Goal: Information Seeking & Learning: Learn about a topic

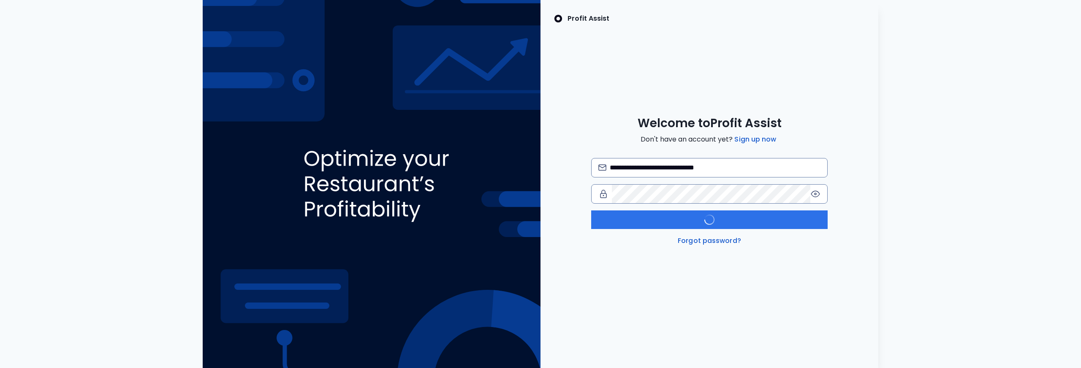
click at [730, 220] on button "Log in" at bounding box center [709, 219] width 236 height 19
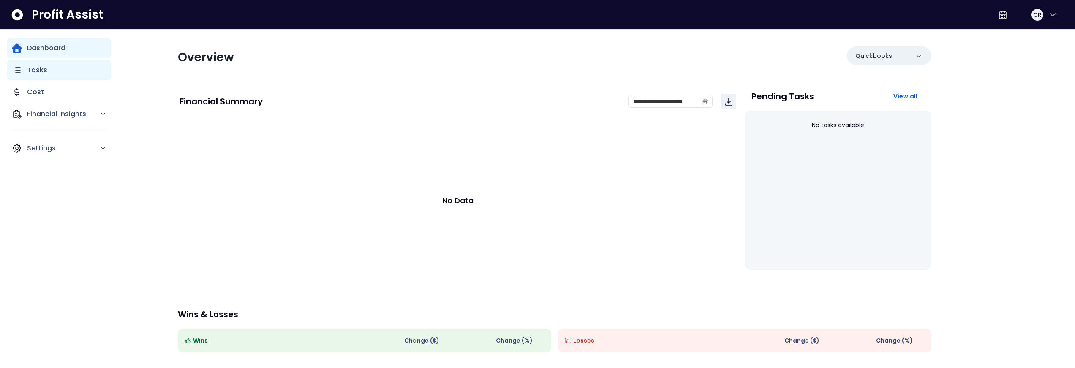
click at [68, 73] on div "Tasks" at bounding box center [59, 70] width 104 height 20
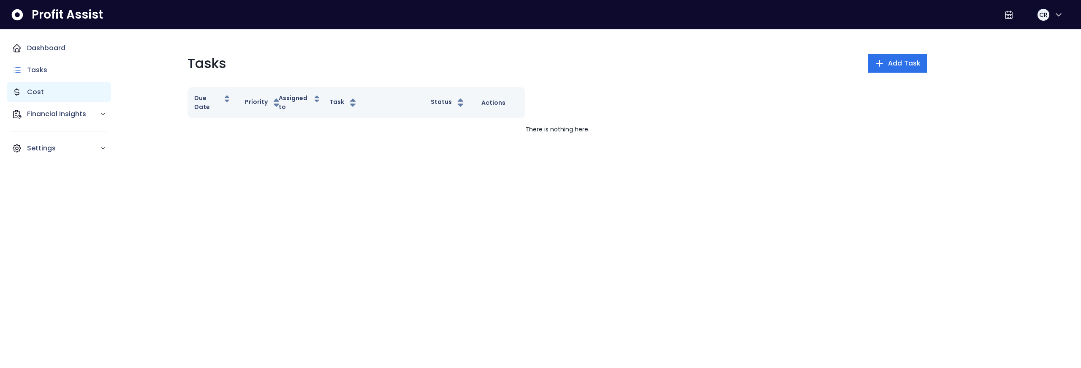
click at [60, 90] on div "Cost" at bounding box center [59, 92] width 104 height 20
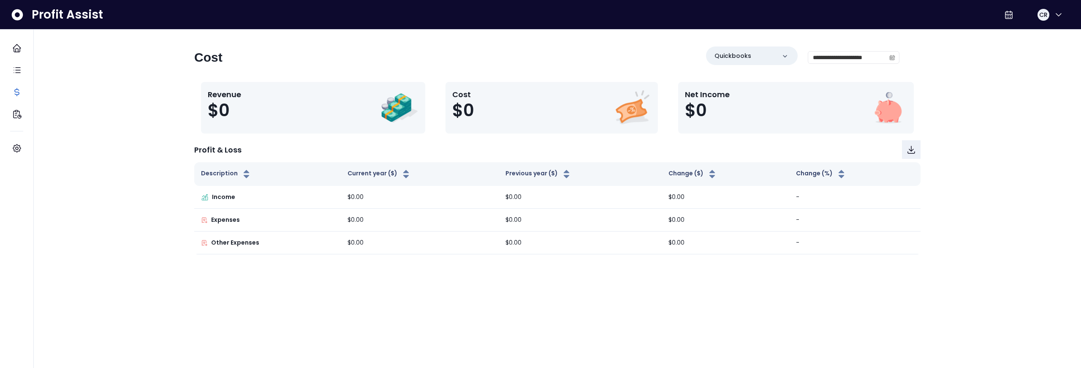
click at [781, 92] on div "Net Income $0" at bounding box center [796, 108] width 222 height 38
click at [765, 54] on div "Quickbooks" at bounding box center [752, 55] width 92 height 19
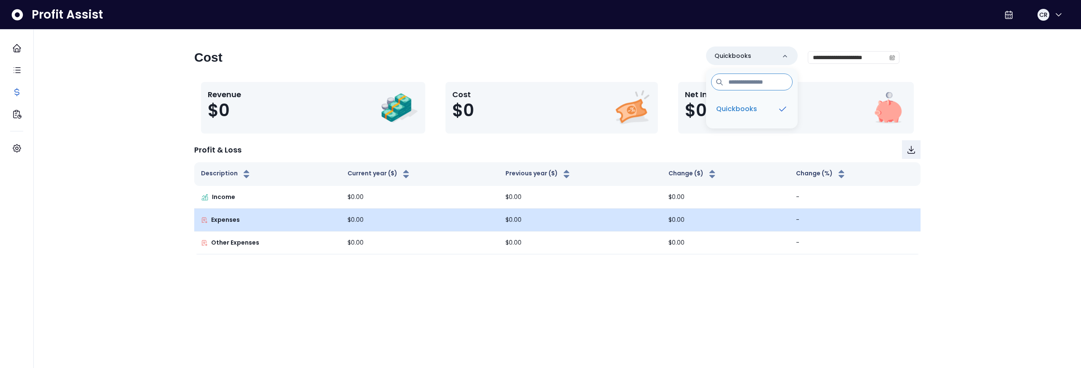
click at [540, 228] on td "$0.00" at bounding box center [580, 220] width 163 height 23
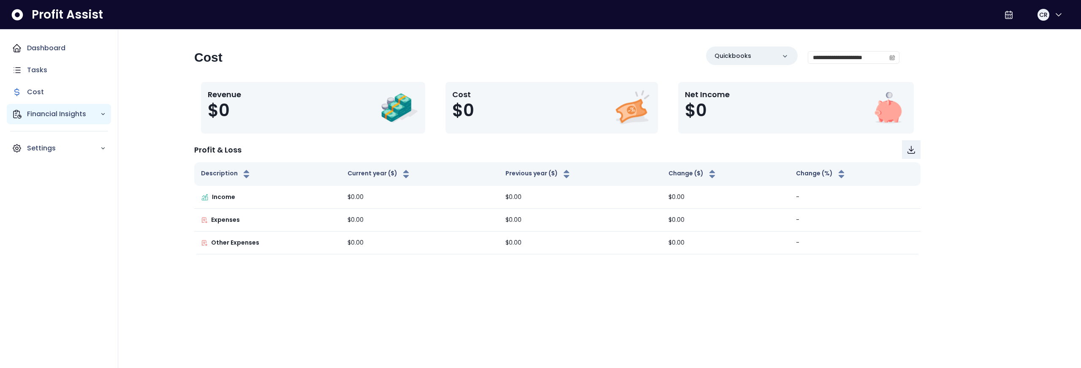
click at [38, 119] on div "Financial Insights" at bounding box center [59, 114] width 104 height 20
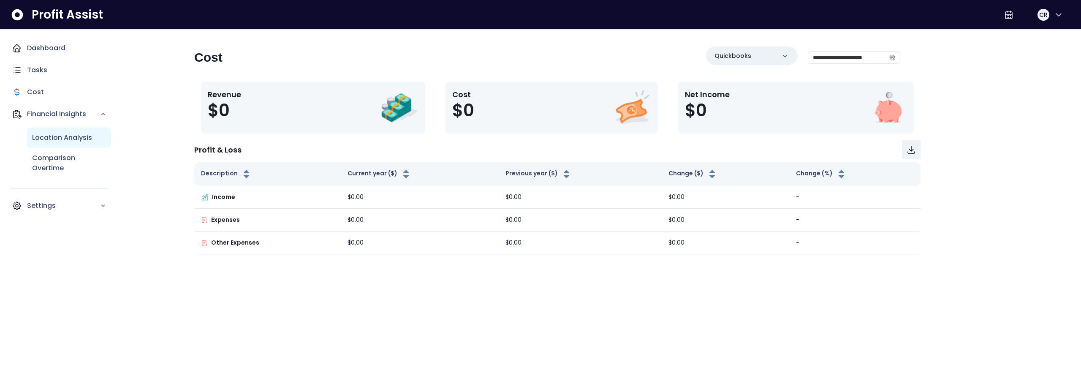
click at [41, 136] on p "Location Analysis" at bounding box center [62, 138] width 60 height 10
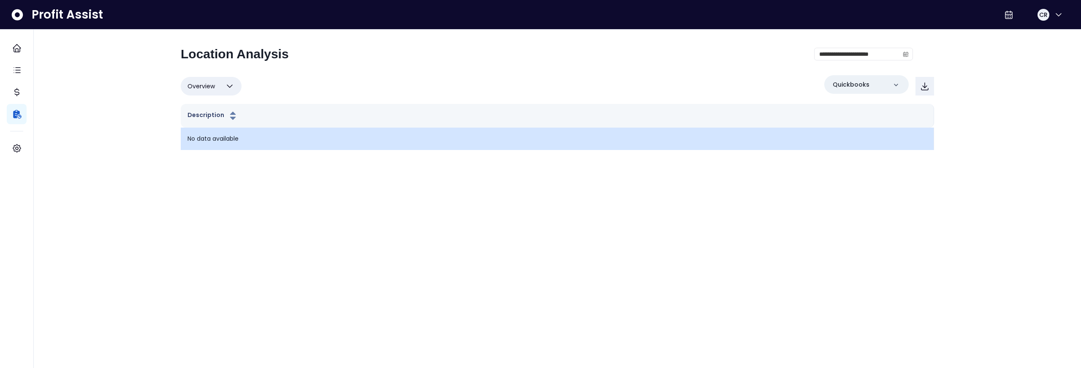
click at [271, 133] on td "No data available" at bounding box center [557, 139] width 753 height 22
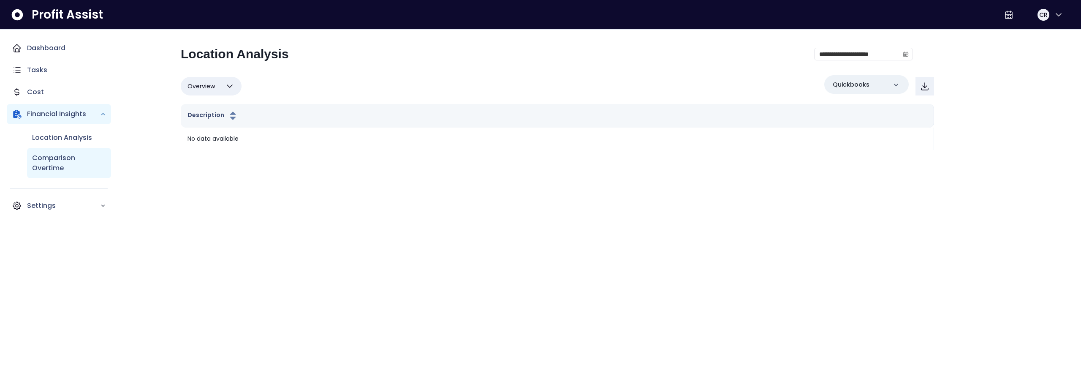
click at [55, 170] on p "Comparison Overtime" at bounding box center [69, 163] width 74 height 20
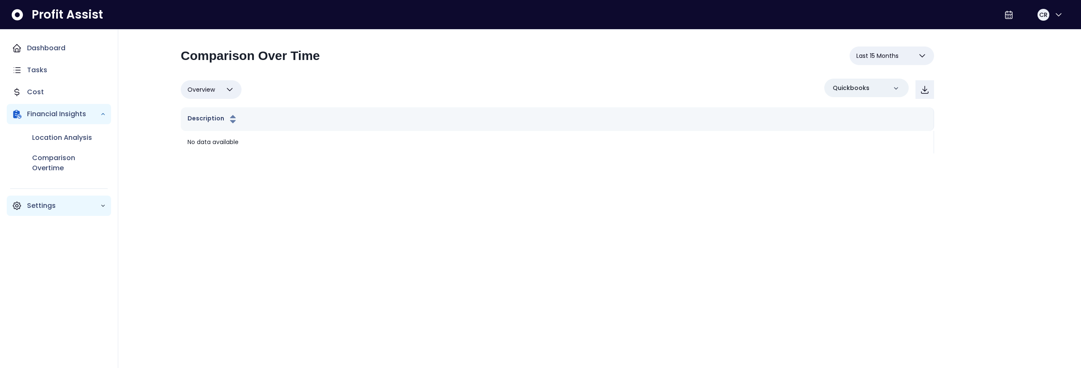
click at [36, 204] on p "Settings" at bounding box center [63, 206] width 73 height 10
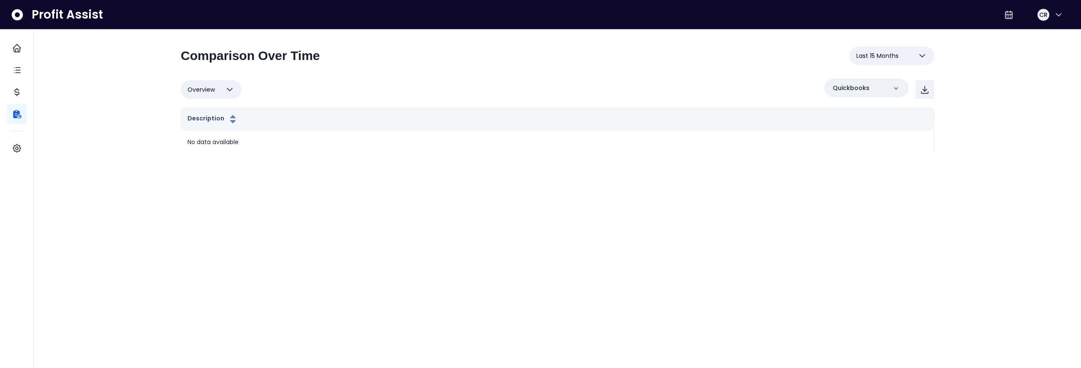
click at [348, 162] on html "**********" at bounding box center [540, 81] width 1081 height 162
